Goal: Transaction & Acquisition: Purchase product/service

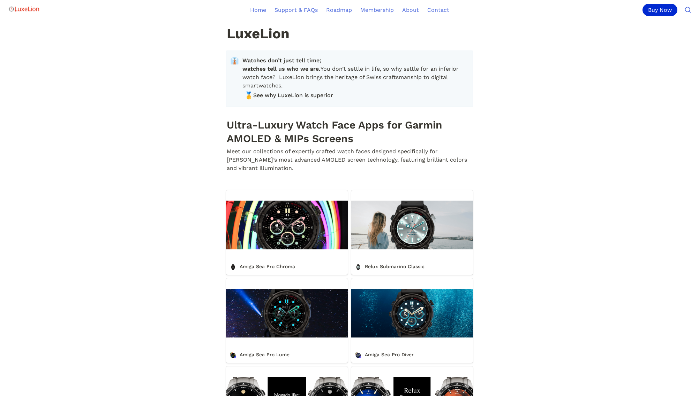
scroll to position [142, 0]
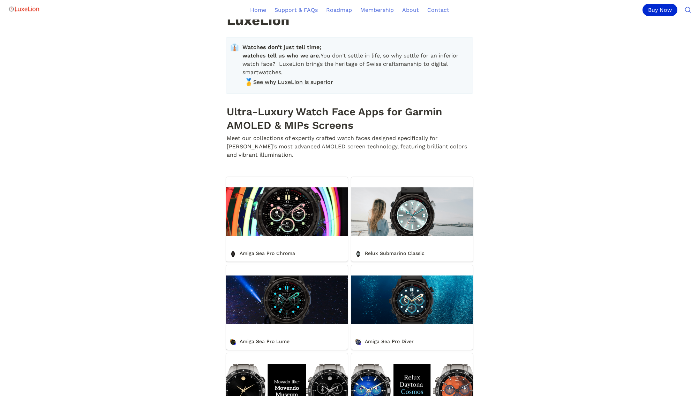
click at [280, 248] on link "Amiga Sea Pro Chroma" at bounding box center [287, 219] width 122 height 85
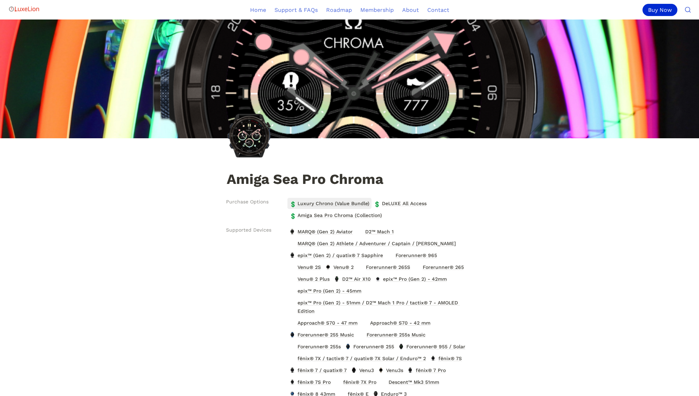
click at [327, 205] on span "Luxury Chrono (Value Bundle)" at bounding box center [333, 203] width 73 height 9
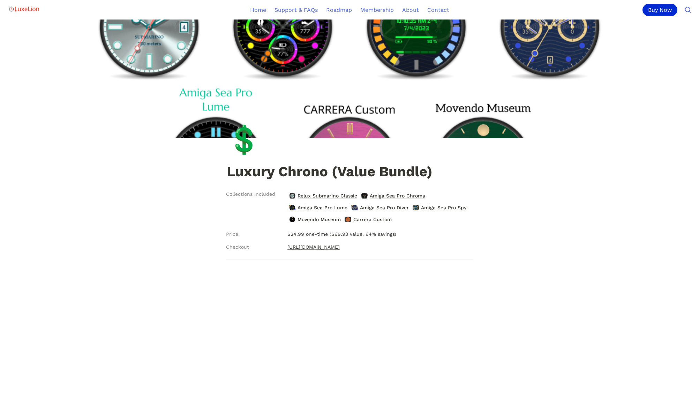
click at [323, 246] on link "[URL][DOMAIN_NAME]" at bounding box center [313, 247] width 52 height 8
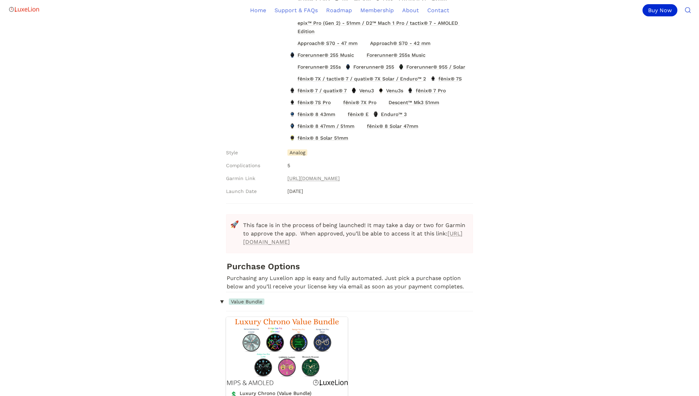
scroll to position [285, 0]
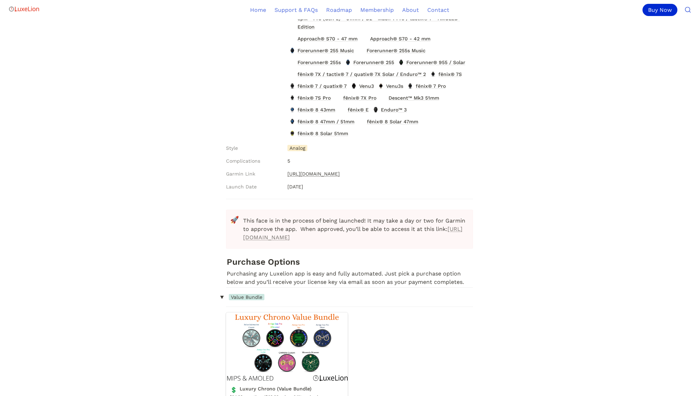
click at [340, 173] on link "[URL][DOMAIN_NAME]" at bounding box center [313, 174] width 52 height 8
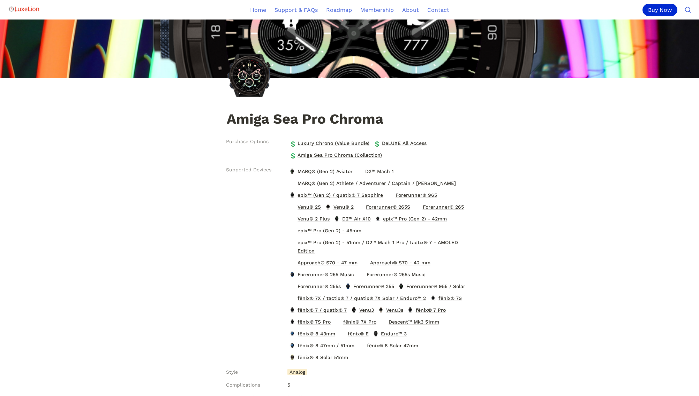
scroll to position [0, 0]
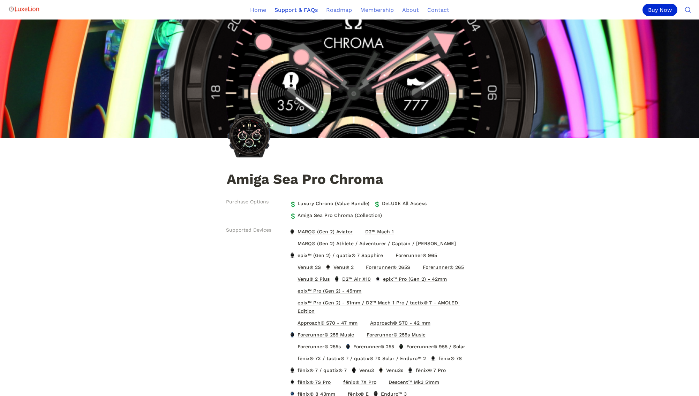
click at [301, 11] on link "Support & FAQs" at bounding box center [296, 10] width 52 height 20
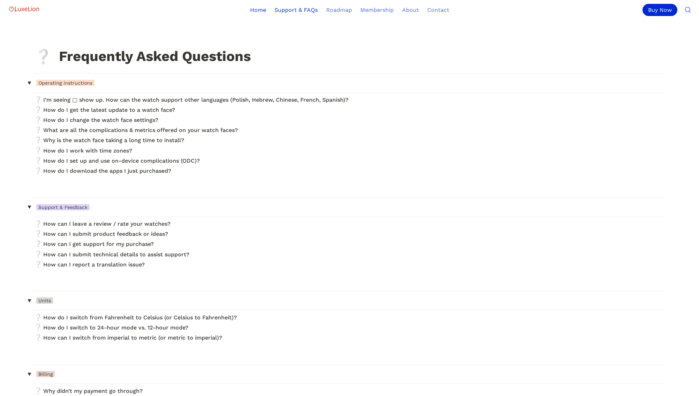
click at [261, 9] on link "Home" at bounding box center [258, 10] width 24 height 20
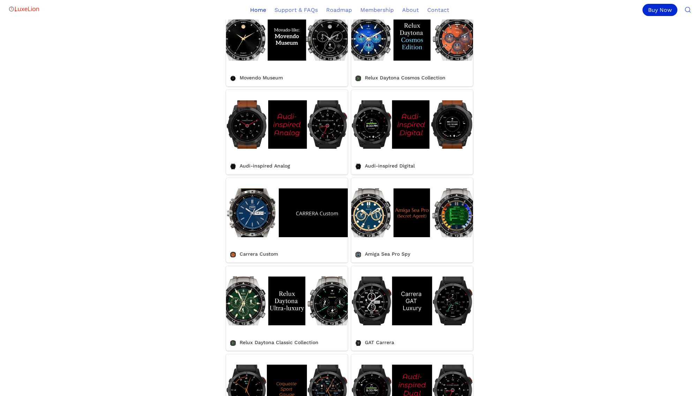
scroll to position [498, 0]
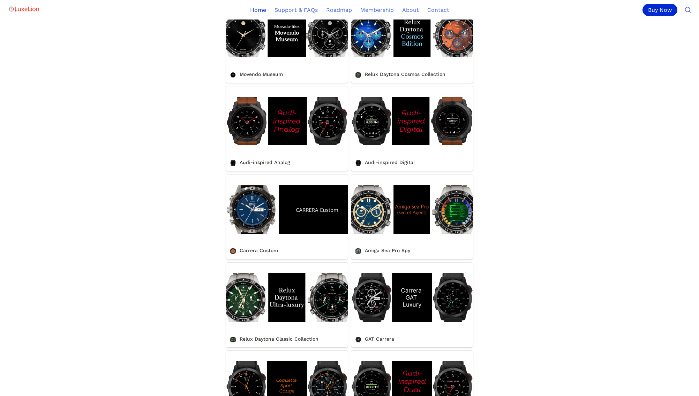
click at [259, 219] on link "Carrera Custom" at bounding box center [287, 217] width 122 height 85
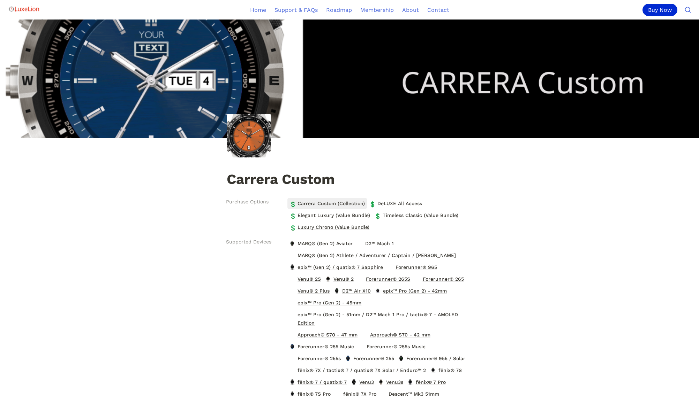
click at [342, 202] on span "Carrera Custom (Collection)" at bounding box center [331, 203] width 69 height 9
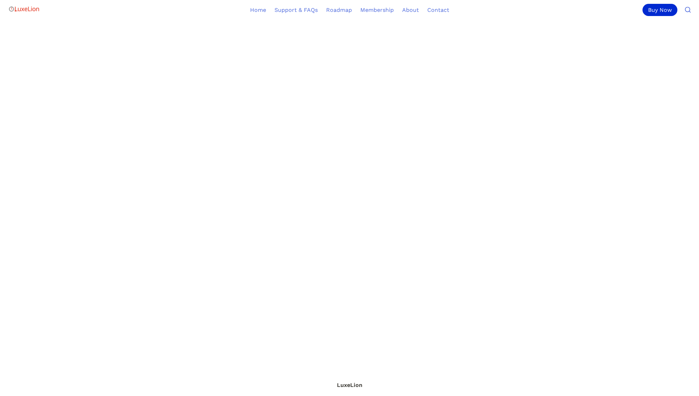
scroll to position [498, 0]
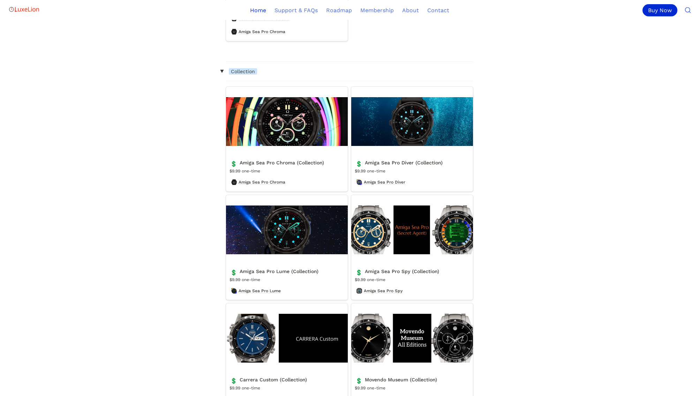
scroll to position [1778, 0]
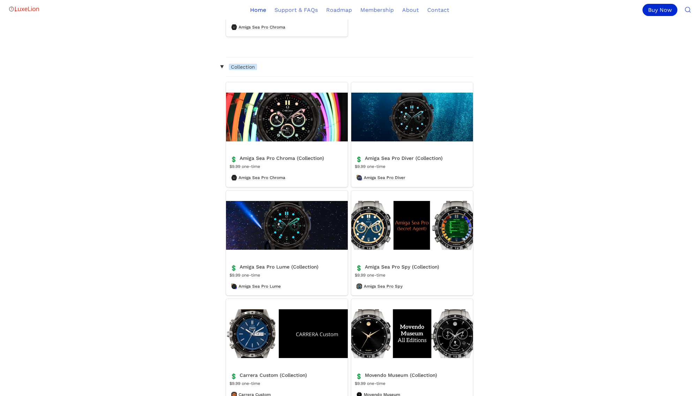
click at [274, 138] on link "Amiga Sea Pro Chroma (Collection)" at bounding box center [287, 134] width 122 height 105
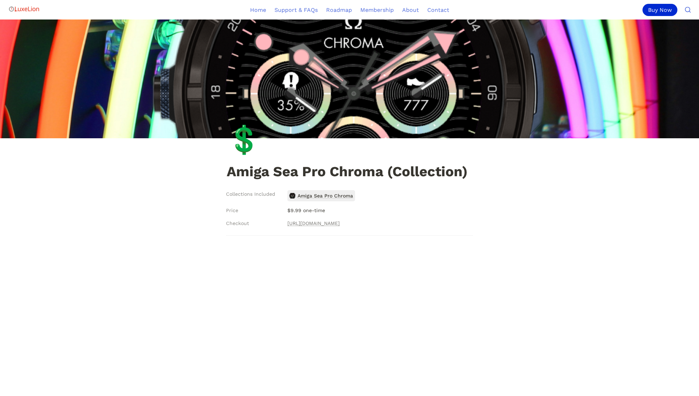
click at [321, 197] on span "Amiga Sea Pro Chroma" at bounding box center [325, 195] width 57 height 9
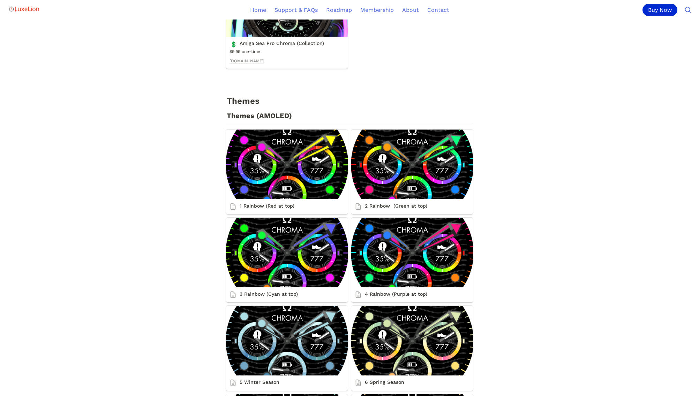
scroll to position [996, 0]
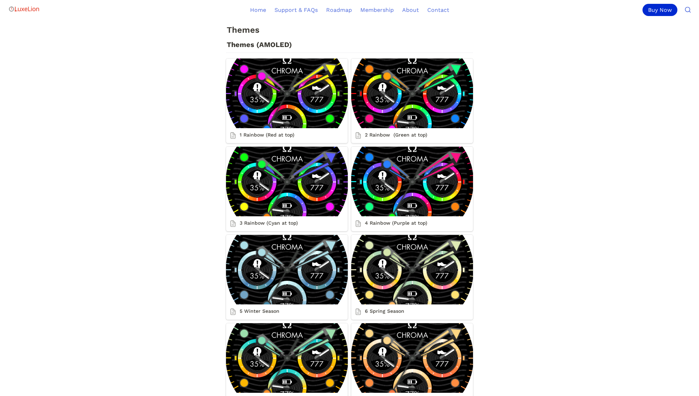
click at [278, 126] on link "1 Rainbow (Red at top)" at bounding box center [287, 101] width 122 height 85
